Goal: Task Accomplishment & Management: Use online tool/utility

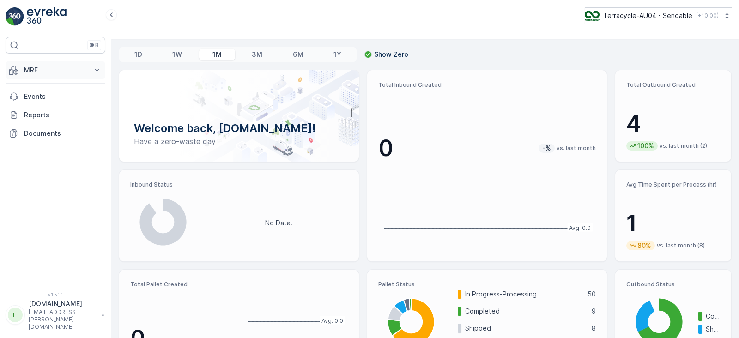
click at [46, 68] on p "MRF" at bounding box center [55, 70] width 63 height 9
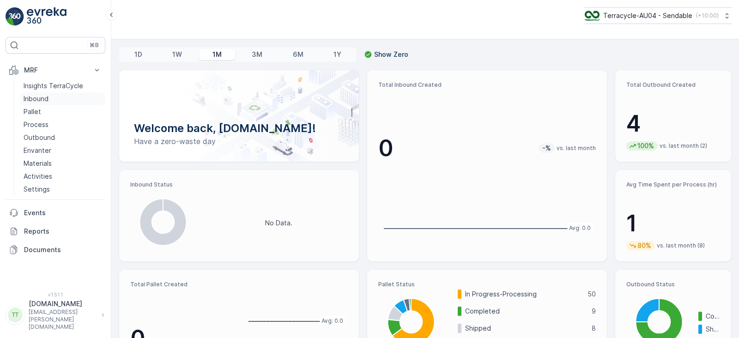
click at [42, 98] on p "Inbound" at bounding box center [36, 98] width 25 height 9
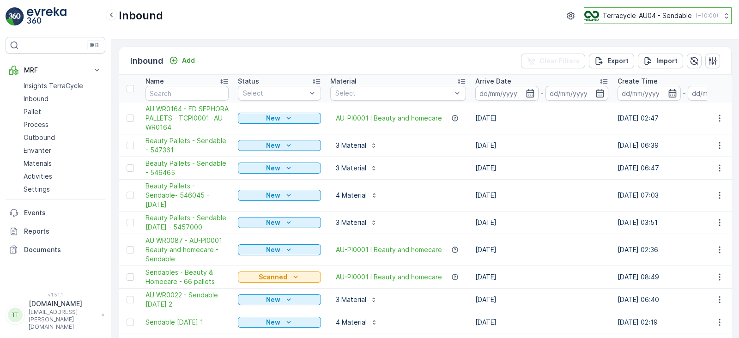
click at [621, 18] on p "Terracycle-AU04 - Sendable" at bounding box center [647, 15] width 89 height 9
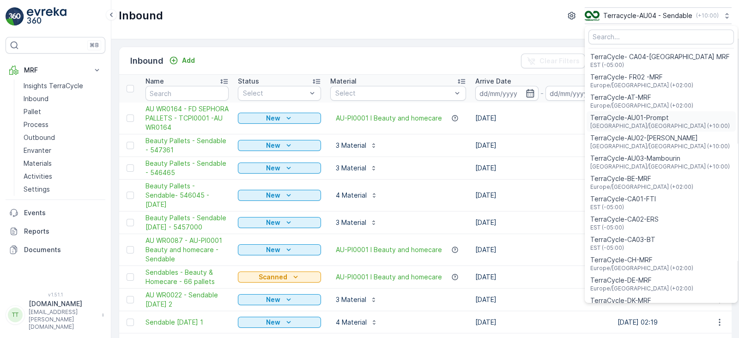
click at [667, 122] on div "TerraCycle-AU01-Prompt [GEOGRAPHIC_DATA]/[GEOGRAPHIC_DATA] (+10:00)" at bounding box center [661, 121] width 149 height 20
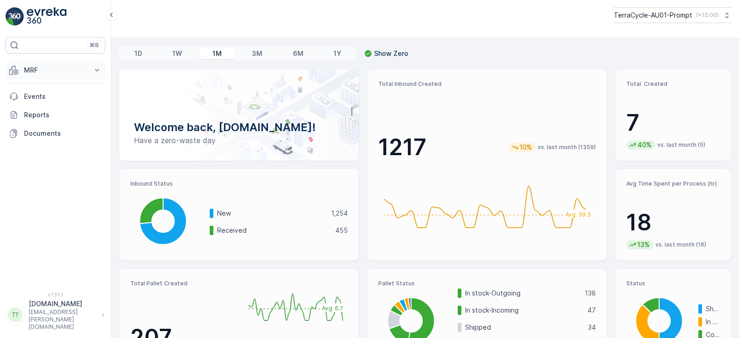
click at [25, 79] on button "MRF" at bounding box center [56, 70] width 100 height 18
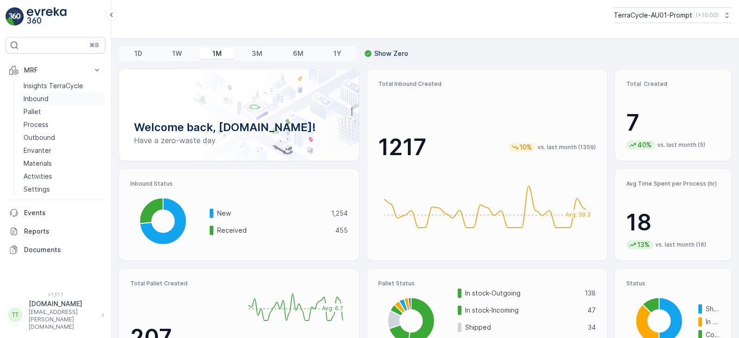
click at [37, 99] on p "Inbound" at bounding box center [36, 98] width 25 height 9
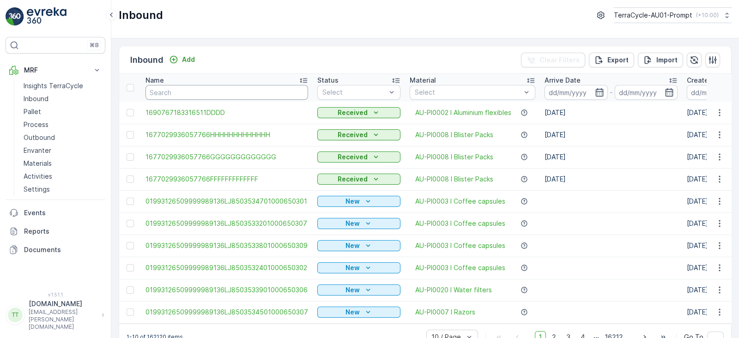
click at [222, 91] on input "text" at bounding box center [227, 92] width 163 height 15
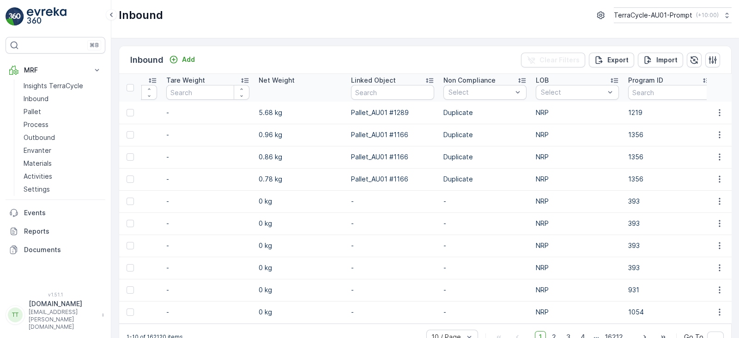
scroll to position [0, 1121]
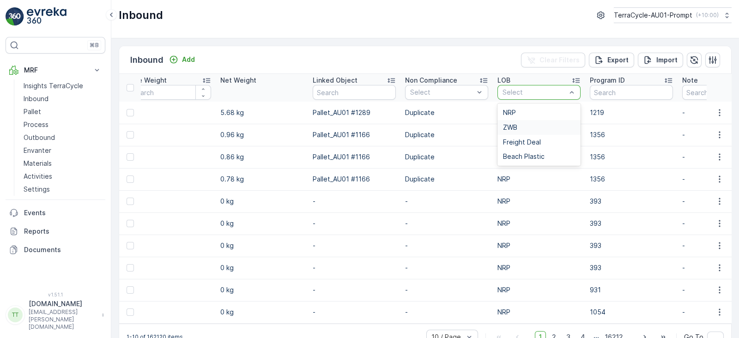
click at [524, 126] on div "ZWB" at bounding box center [539, 127] width 72 height 7
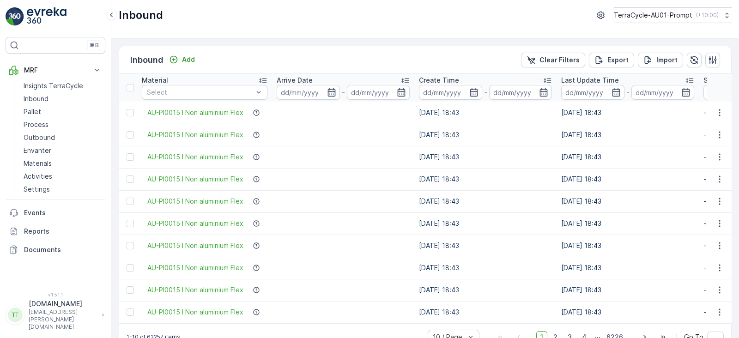
scroll to position [0, 238]
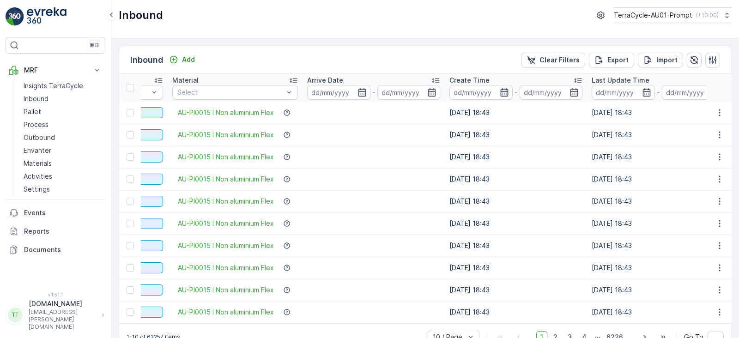
click at [505, 91] on icon "button" at bounding box center [504, 92] width 9 height 9
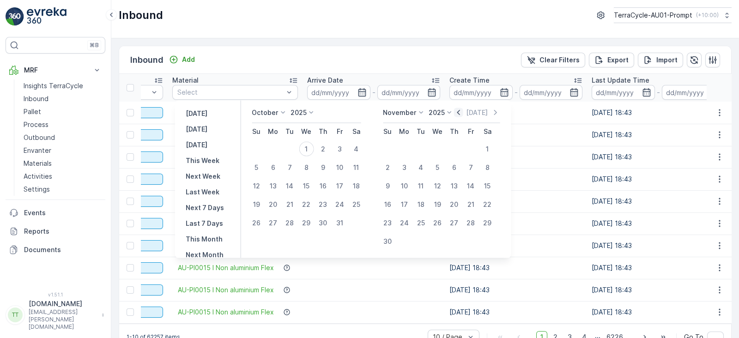
click at [460, 112] on icon "button" at bounding box center [458, 112] width 9 height 9
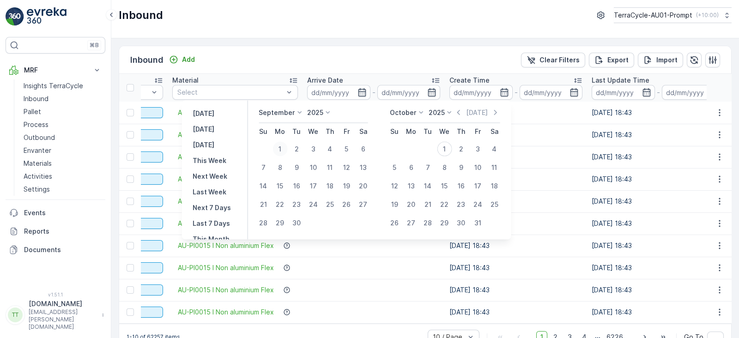
click at [282, 146] on div "1" at bounding box center [280, 149] width 15 height 15
type input "01.09.2025"
click at [301, 223] on div "30" at bounding box center [296, 223] width 15 height 15
type input "30.09.2025"
click at [283, 147] on div "1" at bounding box center [280, 149] width 15 height 15
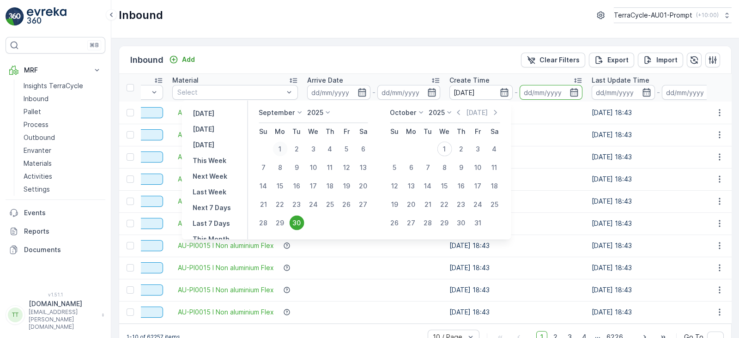
type input "01.09.2025"
click at [297, 223] on div "30" at bounding box center [296, 223] width 15 height 15
type input "30.09.2025"
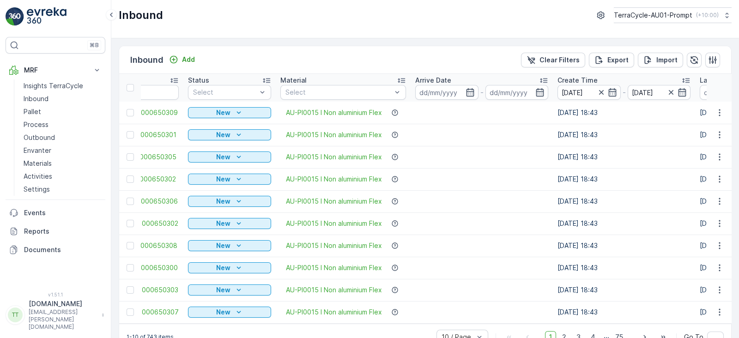
scroll to position [0, 144]
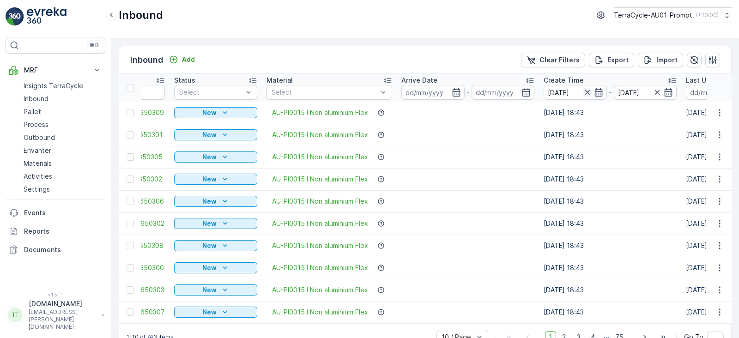
click at [587, 91] on icon "button" at bounding box center [587, 92] width 5 height 5
click at [424, 92] on input at bounding box center [432, 92] width 63 height 15
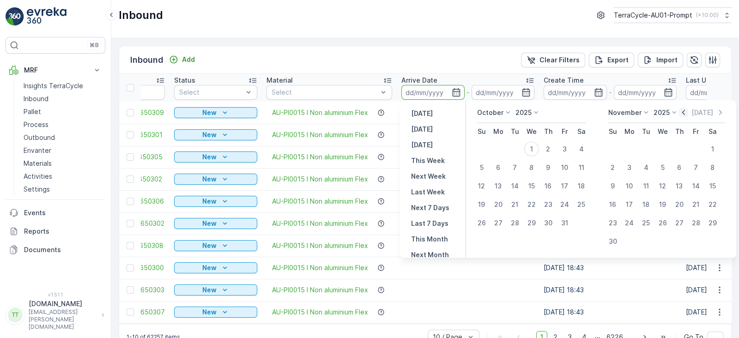
click at [684, 113] on icon "button" at bounding box center [683, 112] width 9 height 9
click at [499, 146] on div "1" at bounding box center [498, 149] width 15 height 15
type input "01.09.2025"
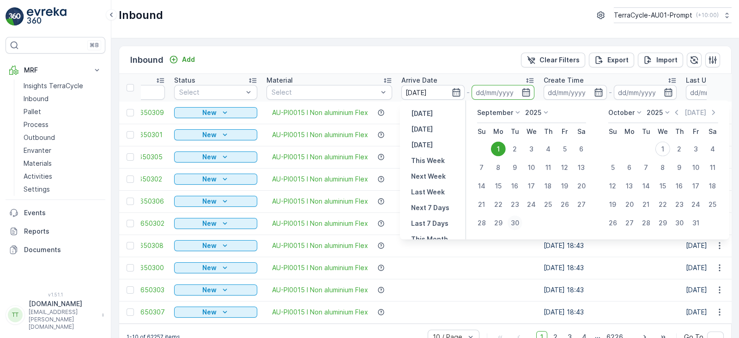
click at [515, 224] on div "30" at bounding box center [515, 223] width 15 height 15
type input "30.09.2025"
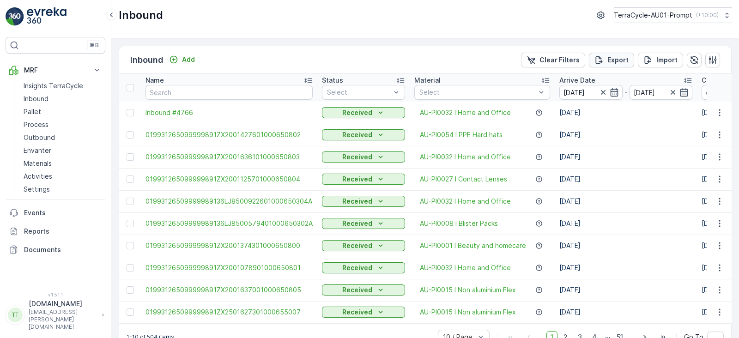
click at [602, 58] on icon "Export" at bounding box center [598, 59] width 9 height 9
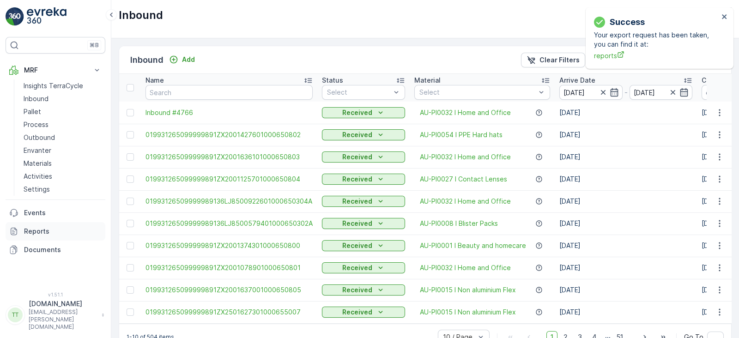
click at [54, 231] on p "Reports" at bounding box center [63, 231] width 78 height 9
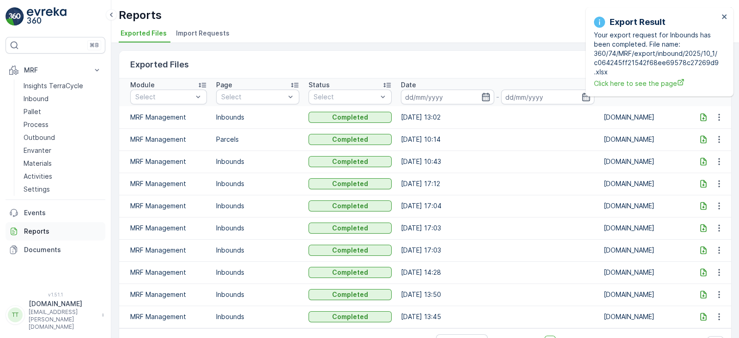
click at [49, 229] on p "Reports" at bounding box center [63, 231] width 78 height 9
click at [39, 229] on p "Reports" at bounding box center [63, 231] width 78 height 9
click at [701, 115] on icon at bounding box center [703, 117] width 6 height 8
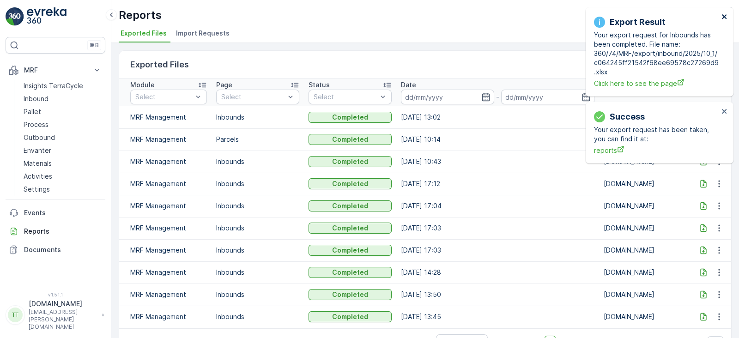
click at [721, 17] on div "Export Result Your export request for Inbounds has been completed. File name: 3…" at bounding box center [656, 52] width 130 height 78
click at [723, 16] on icon "close" at bounding box center [725, 16] width 6 height 7
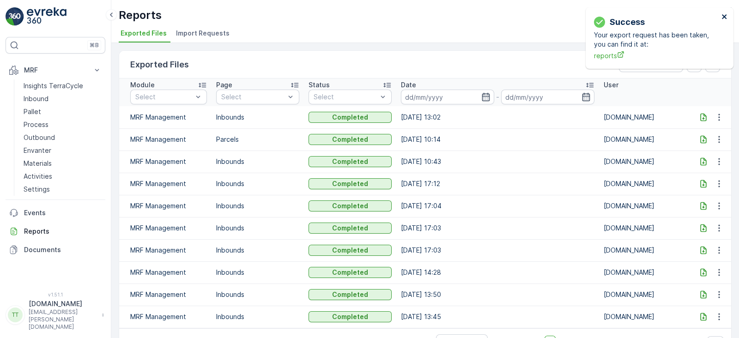
click at [722, 18] on icon "close" at bounding box center [725, 16] width 6 height 7
